Goal: Communication & Community: Answer question/provide support

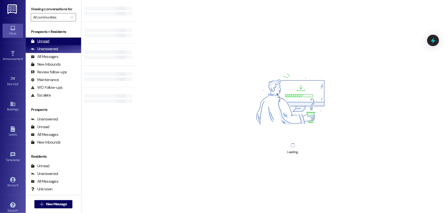
click at [58, 40] on div "Unread (0)" at bounding box center [53, 42] width 55 height 8
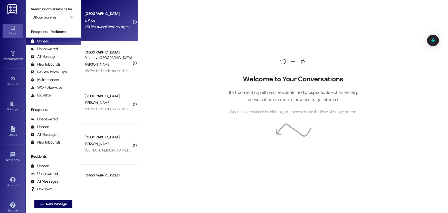
click at [109, 23] on div "E. Price" at bounding box center [108, 20] width 49 height 6
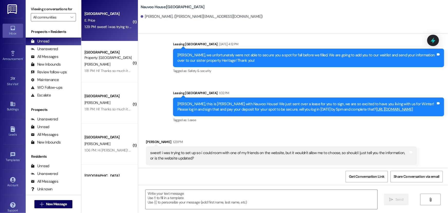
scroll to position [123, 0]
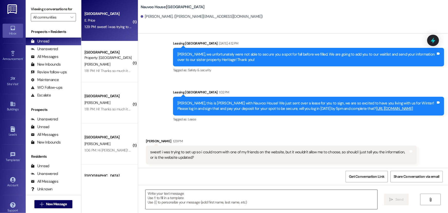
click at [178, 198] on textarea at bounding box center [262, 199] width 232 height 19
